Goal: Information Seeking & Learning: Learn about a topic

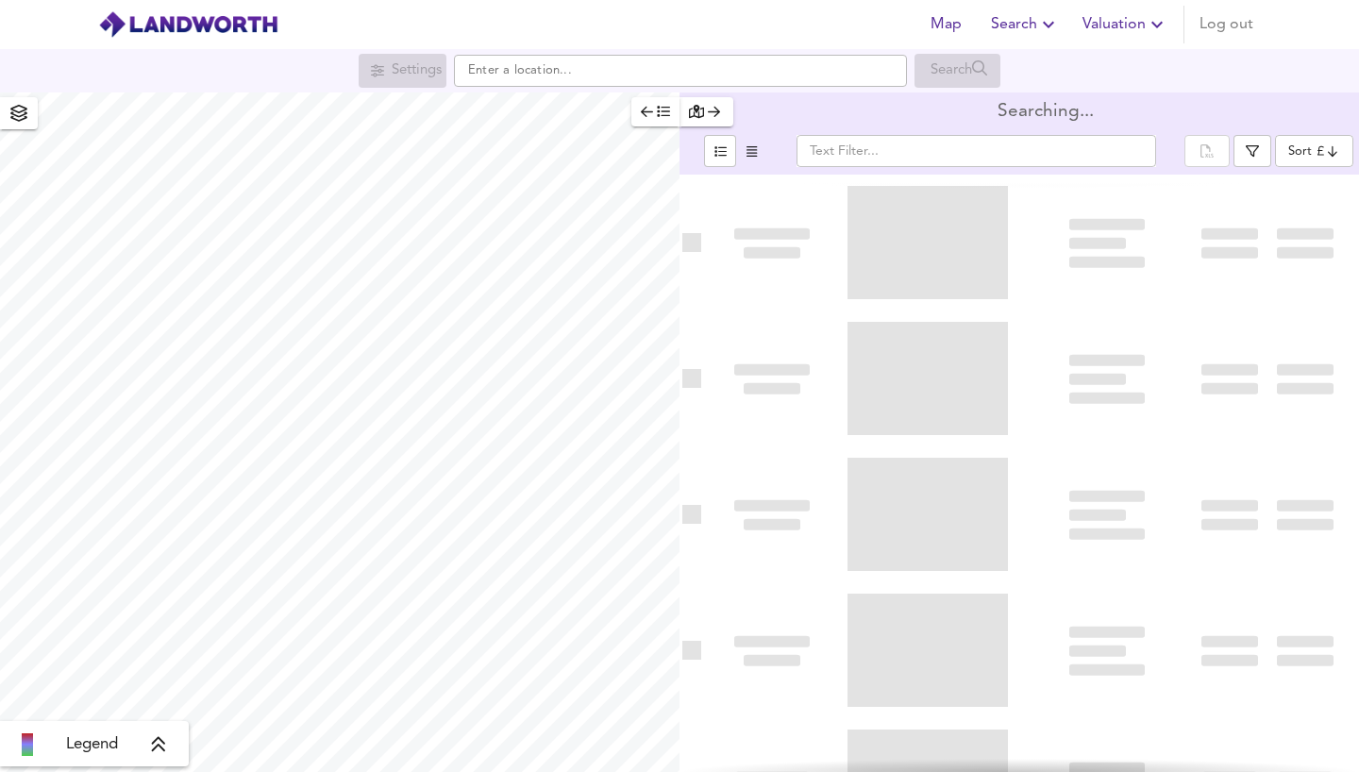
type input "bestdeal"
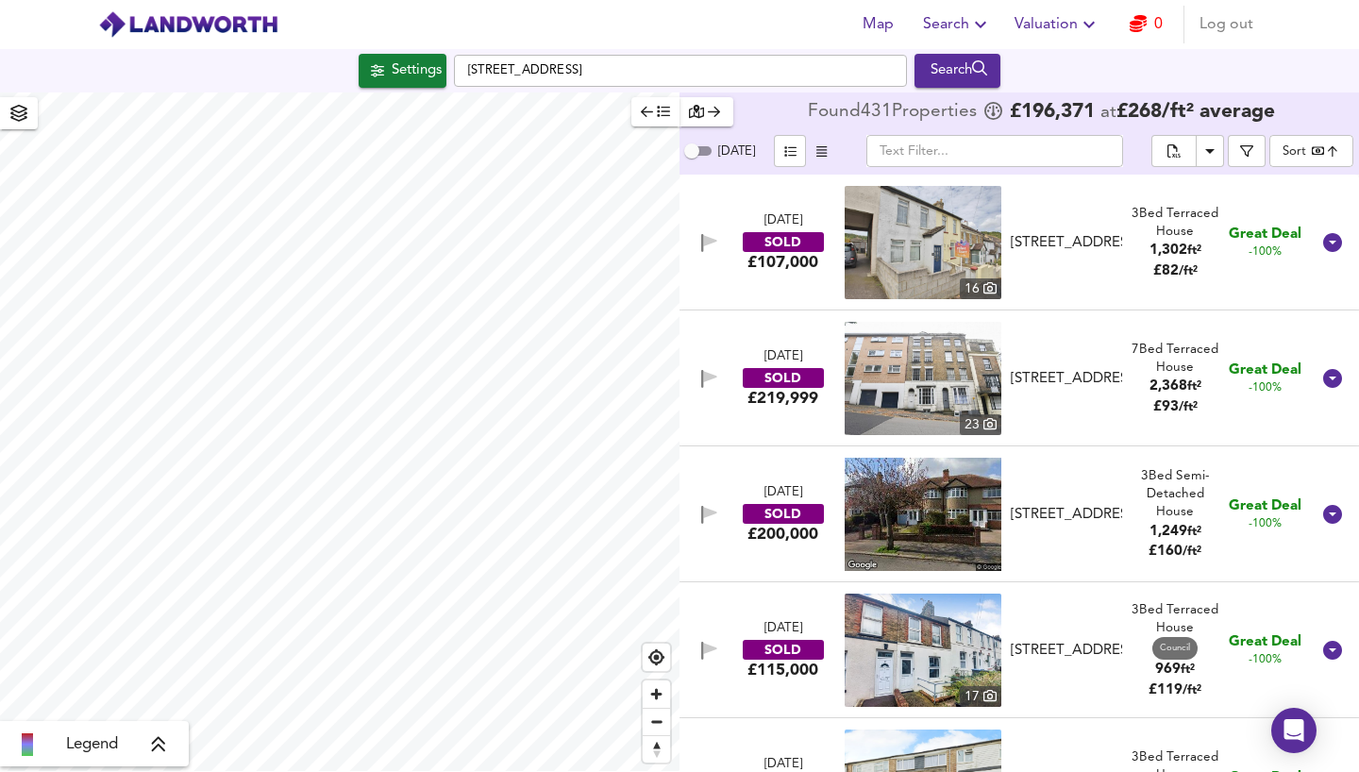
click at [403, 511] on div at bounding box center [340, 433] width 680 height 680
checkbox input "false"
checkbox input "true"
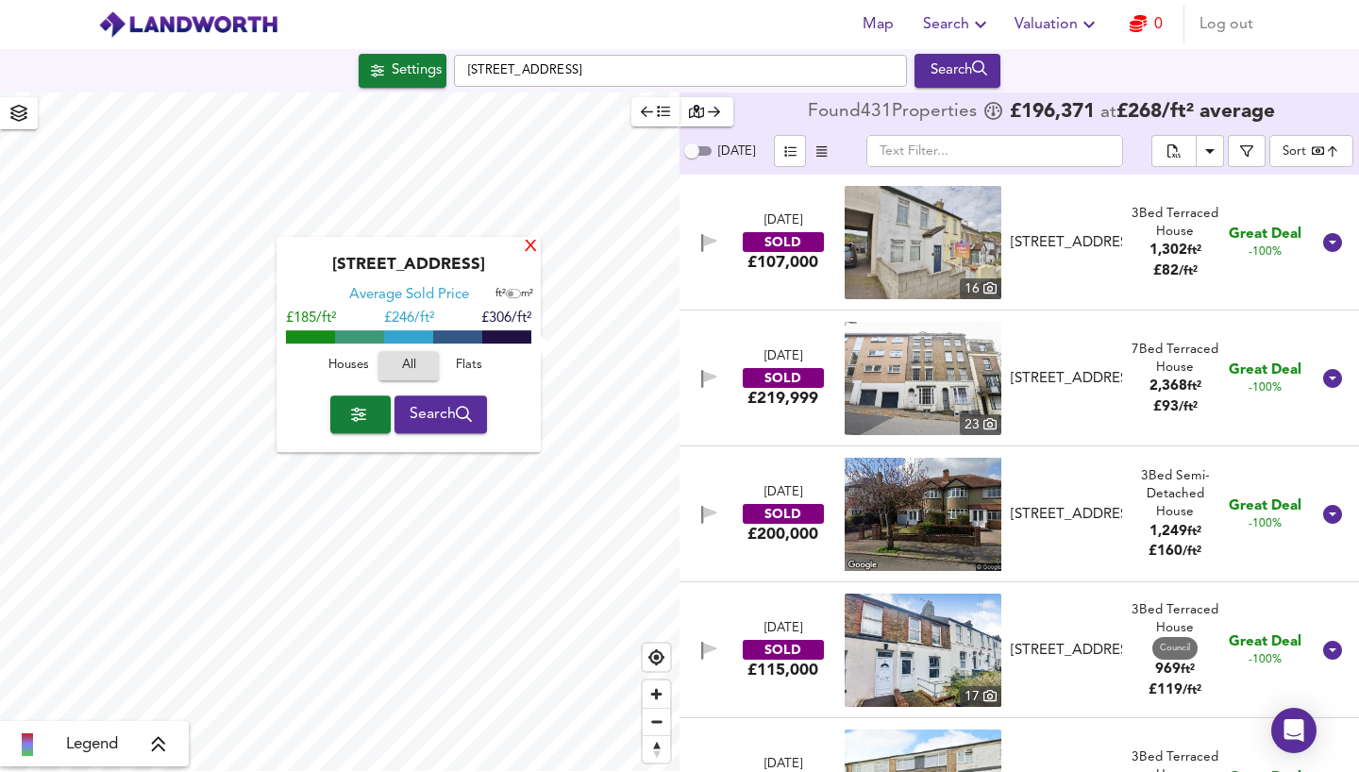
click at [530, 246] on div "X" at bounding box center [531, 248] width 16 height 18
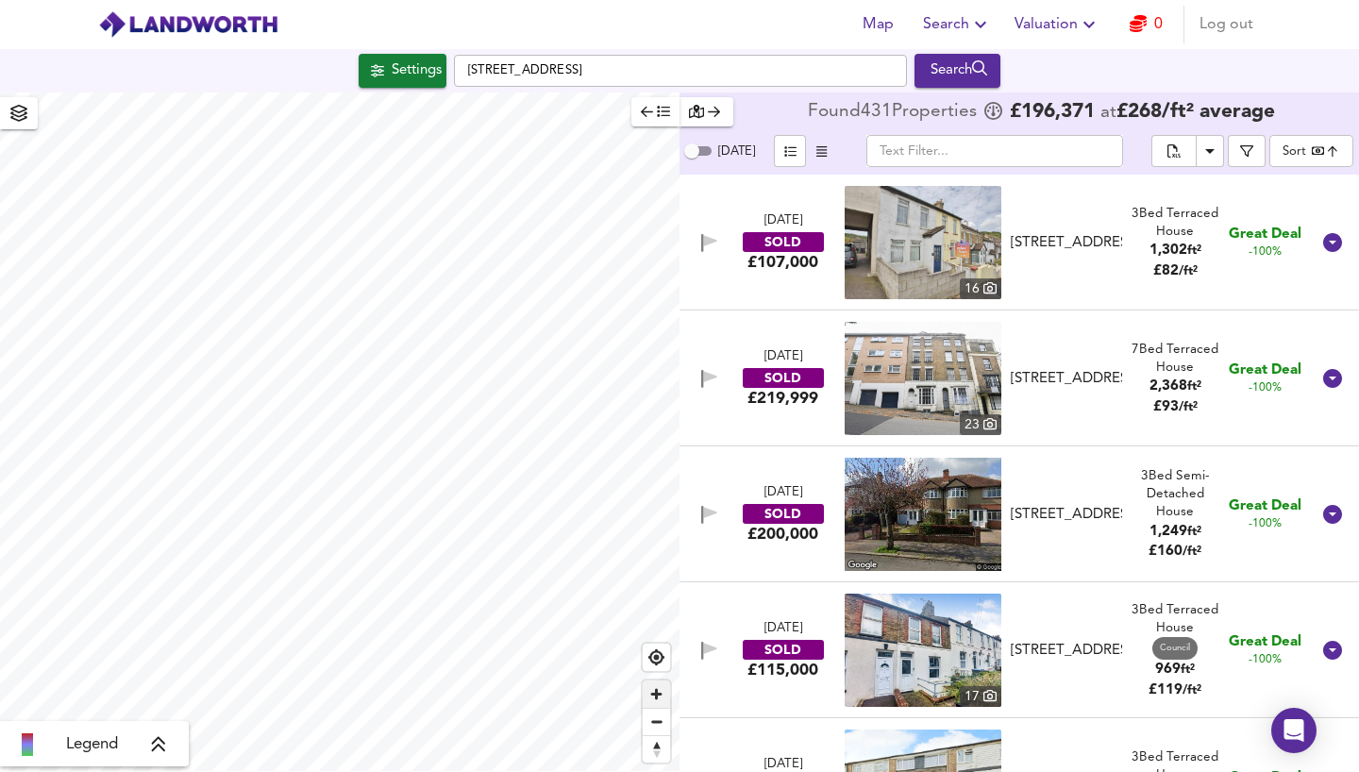
drag, startPoint x: 666, startPoint y: 698, endPoint x: 648, endPoint y: 684, distance: 22.3
click at [666, 698] on span "Zoom in" at bounding box center [656, 694] width 27 height 27
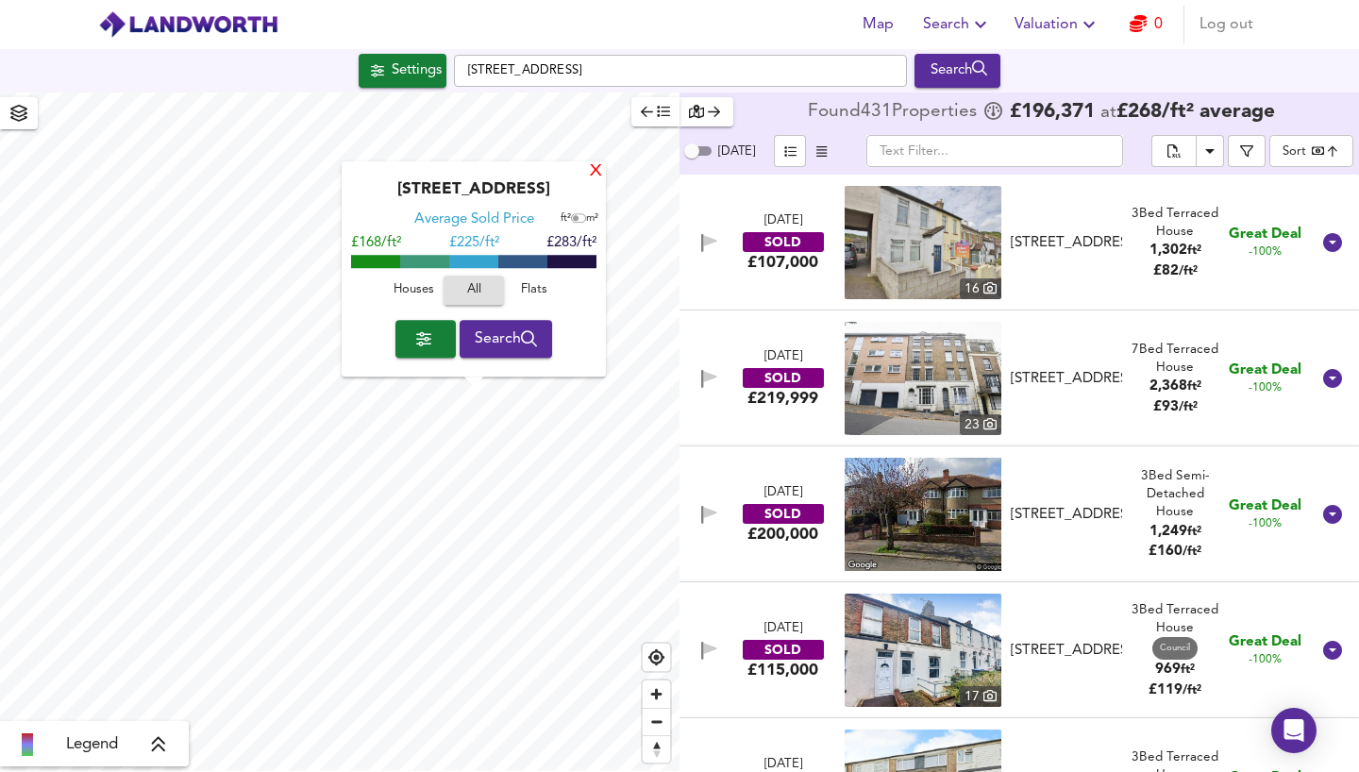
click at [600, 179] on div "X" at bounding box center [596, 172] width 16 height 18
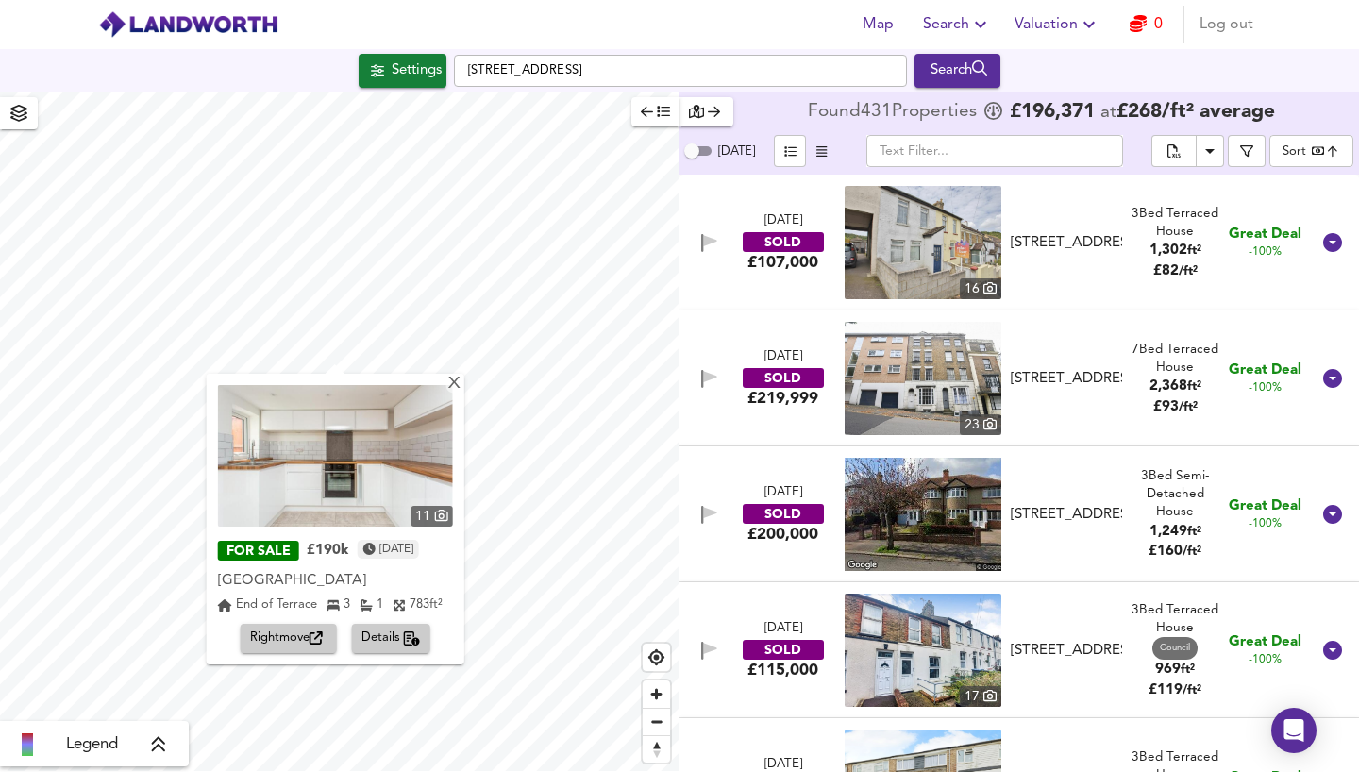
click at [231, 545] on div "FOR SALE" at bounding box center [258, 552] width 81 height 20
click at [406, 560] on div "[DATE]" at bounding box center [388, 551] width 61 height 30
click at [400, 629] on span "Details" at bounding box center [391, 639] width 59 height 22
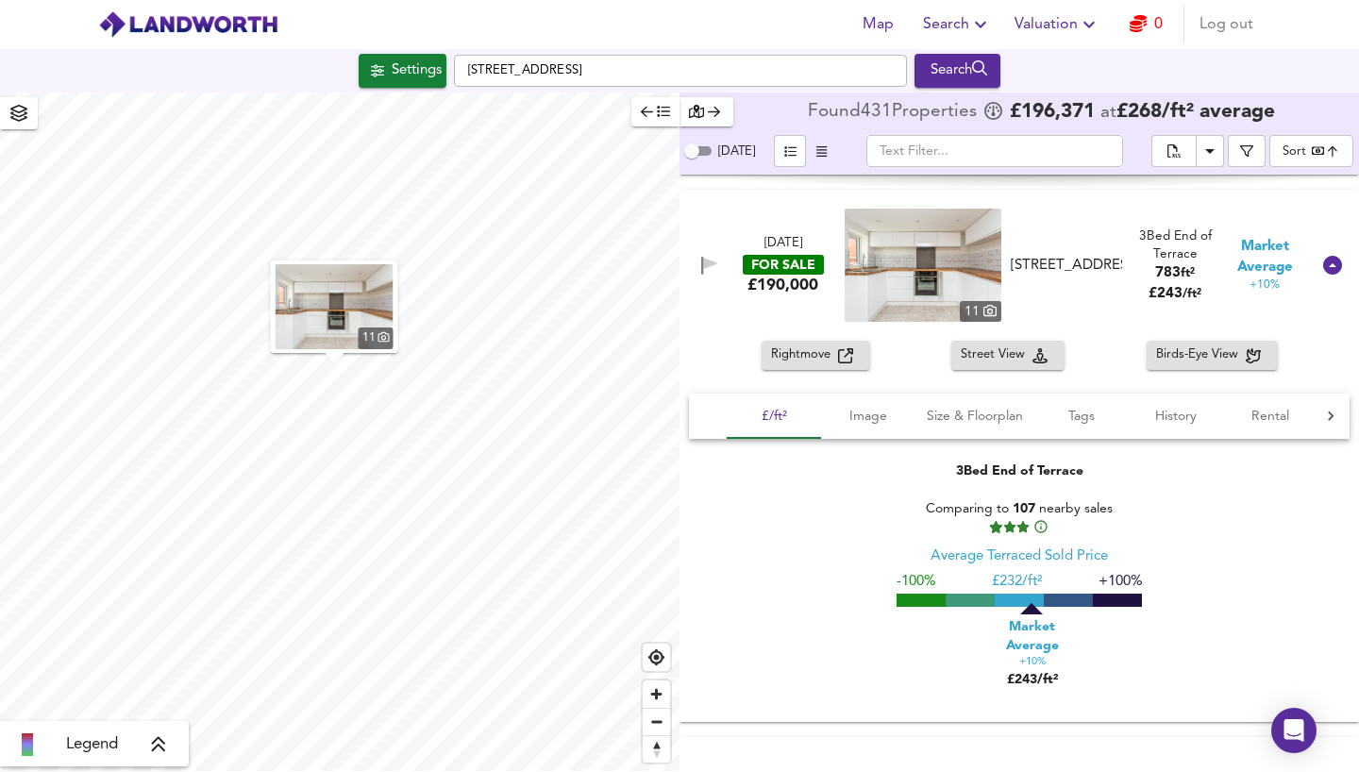
scroll to position [27320, 0]
drag, startPoint x: 940, startPoint y: 467, endPoint x: 1071, endPoint y: 473, distance: 131.3
click at [1071, 473] on div "3 Bed End of Terrace Comparing to 107 nearby sales Average Terraced Sold Price …" at bounding box center [1019, 578] width 661 height 278
drag, startPoint x: 926, startPoint y: 505, endPoint x: 1119, endPoint y: 512, distance: 193.6
click at [1119, 512] on div "Comparing to 107 nearby sales" at bounding box center [1019, 517] width 245 height 36
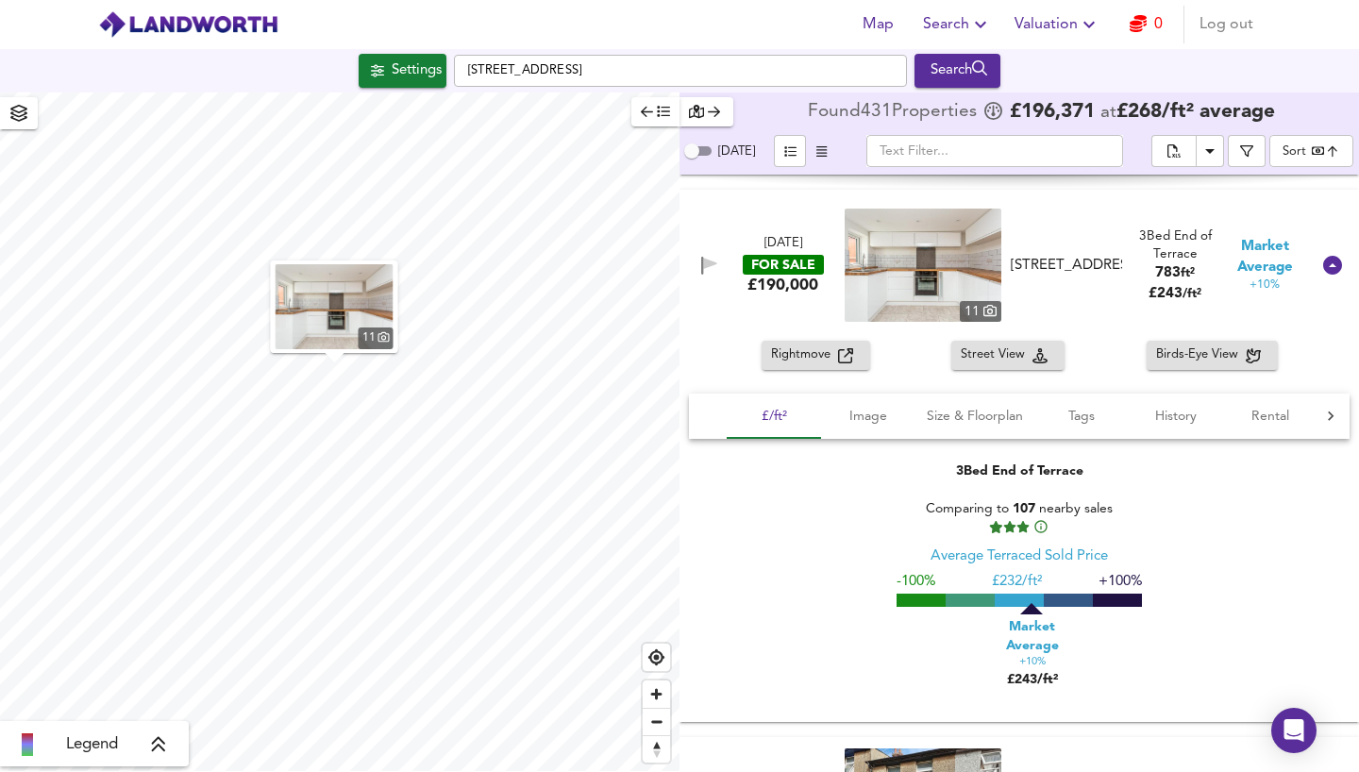
drag, startPoint x: 1137, startPoint y: 513, endPoint x: 1131, endPoint y: 521, distance: 10.8
click at [1137, 513] on div "3 Bed End of Terrace Comparing to 107 nearby sales Average Terraced Sold Price …" at bounding box center [1019, 578] width 661 height 278
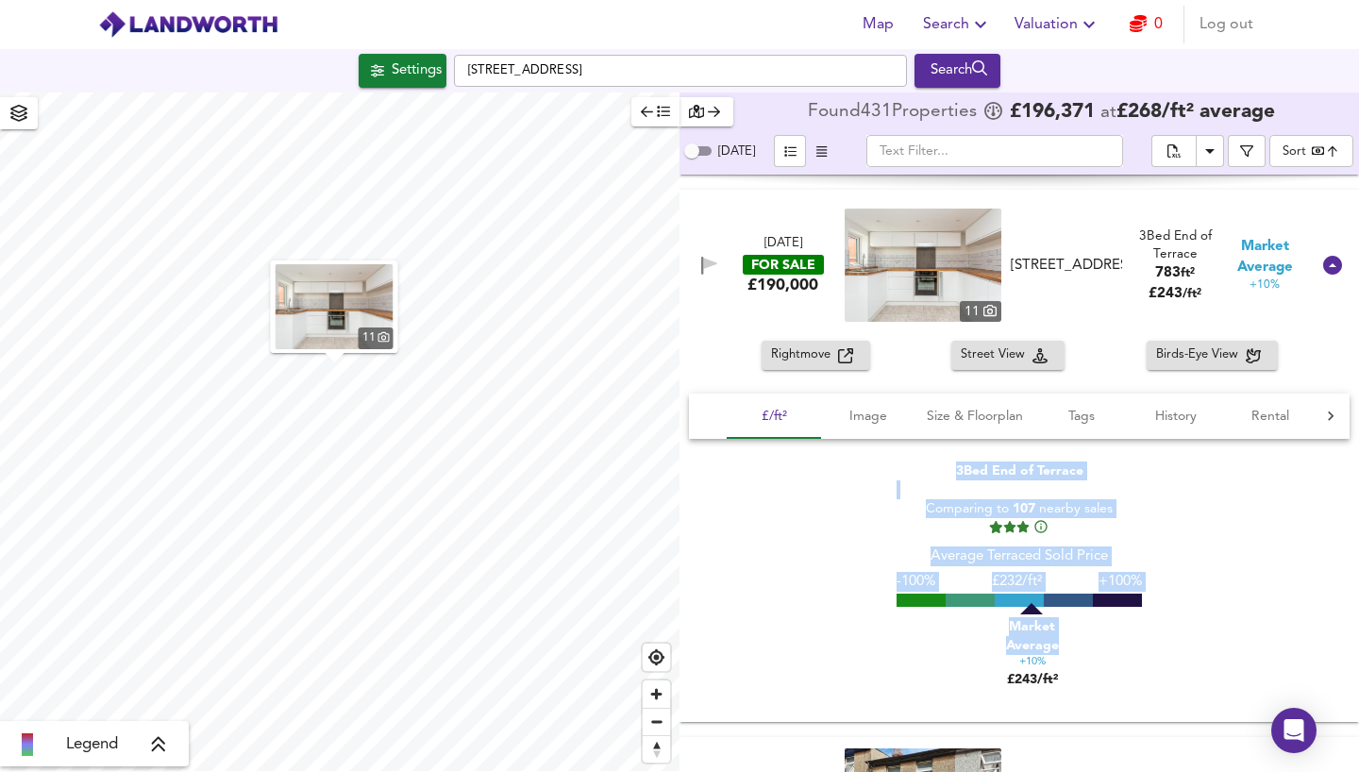
drag, startPoint x: 1062, startPoint y: 676, endPoint x: 948, endPoint y: 471, distance: 234.5
click at [948, 471] on div "3 Bed End of Terrace Comparing to 107 nearby sales Average Terraced Sold Price …" at bounding box center [1019, 578] width 661 height 278
copy div "3 Bed End of Terrace Comparing to 107 nearby sales Average Terraced Sold Price …"
